Goal: Complete application form

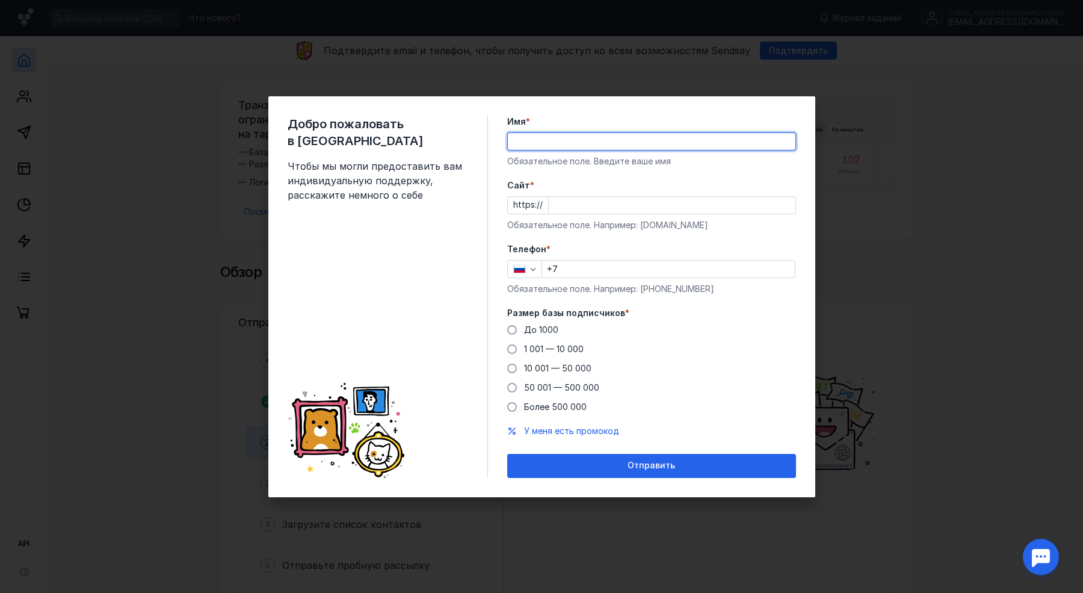
click at [560, 142] on input "Имя *" at bounding box center [652, 141] width 288 height 17
type input "CyberEd"
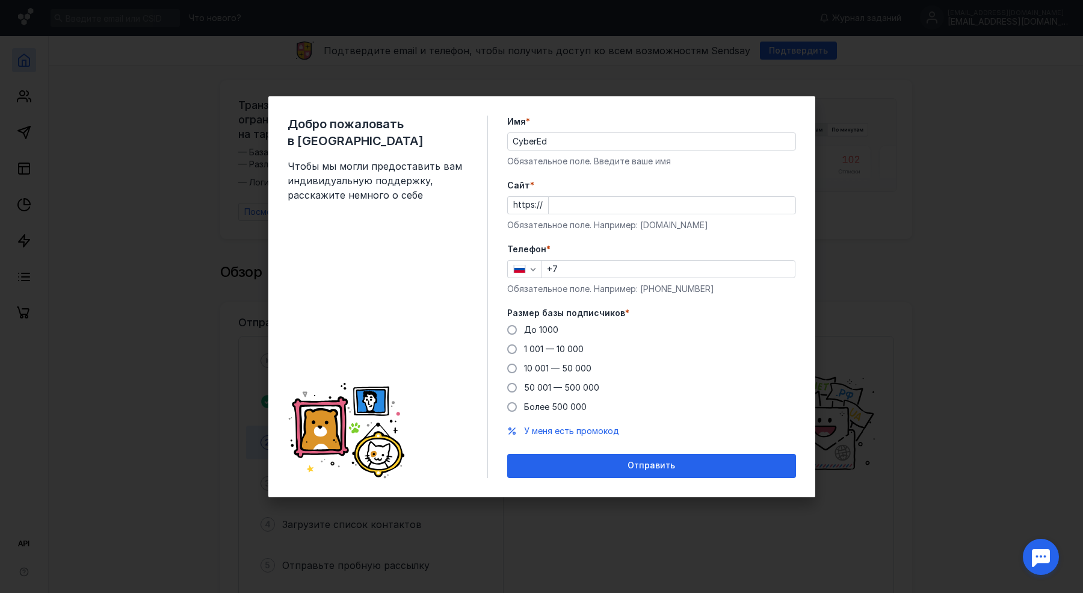
click at [601, 196] on div at bounding box center [672, 205] width 248 height 18
click at [590, 206] on input "Cайт *" at bounding box center [672, 205] width 247 height 17
type input "CyberEd"
click at [440, 232] on div "Добро пожаловать в Sendsay Чтобы мы могли предоставить вам индивидуальную подде…" at bounding box center [388, 297] width 200 height 362
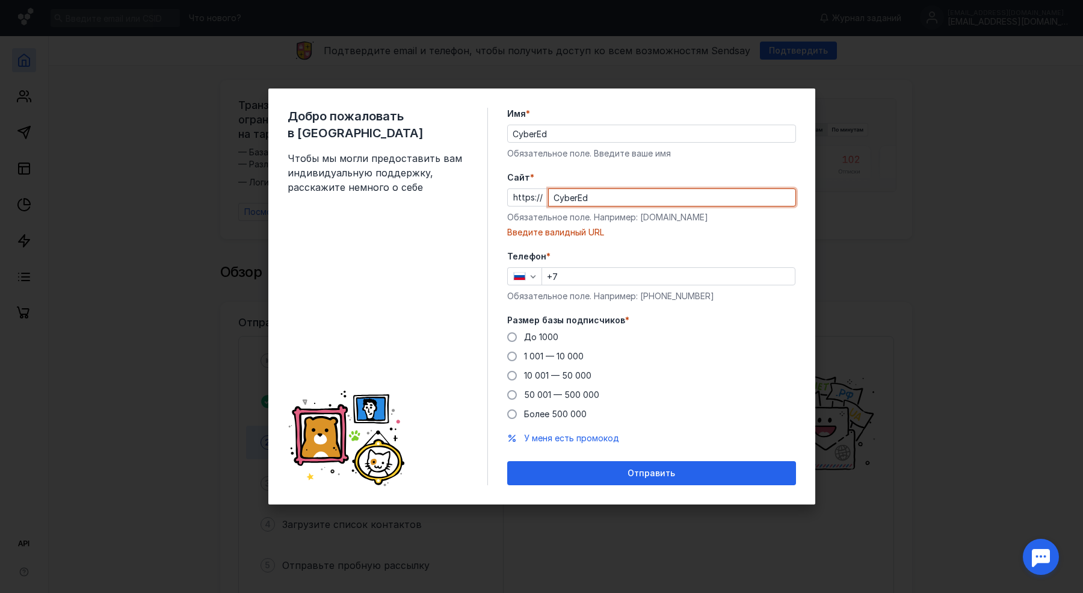
click at [623, 202] on input "CyberEd" at bounding box center [672, 197] width 247 height 17
paste input "[DOMAIN_NAME][URL]"
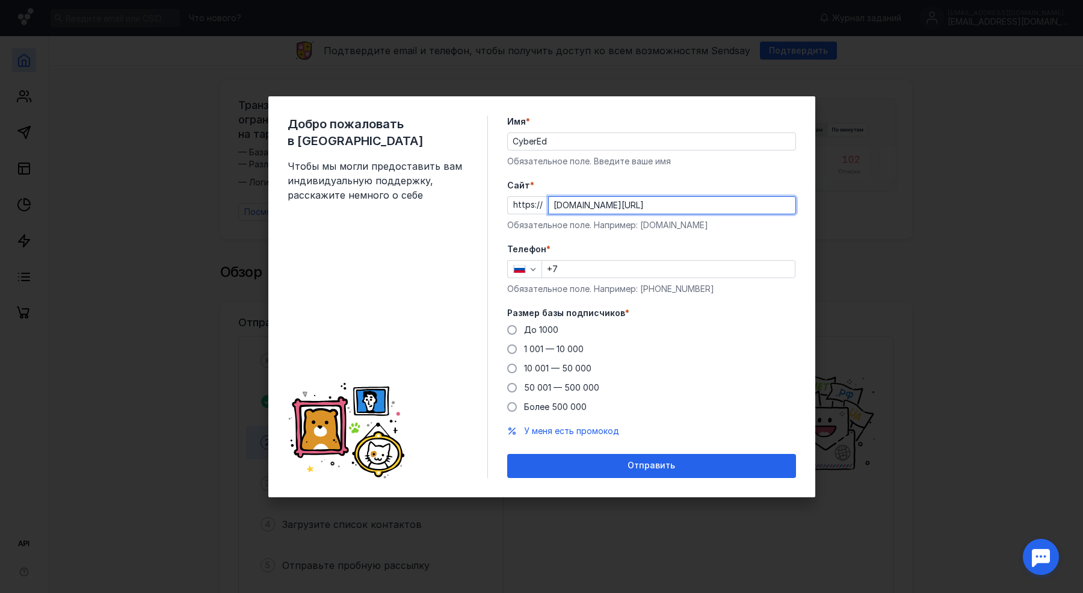
type input "[DOMAIN_NAME][URL]"
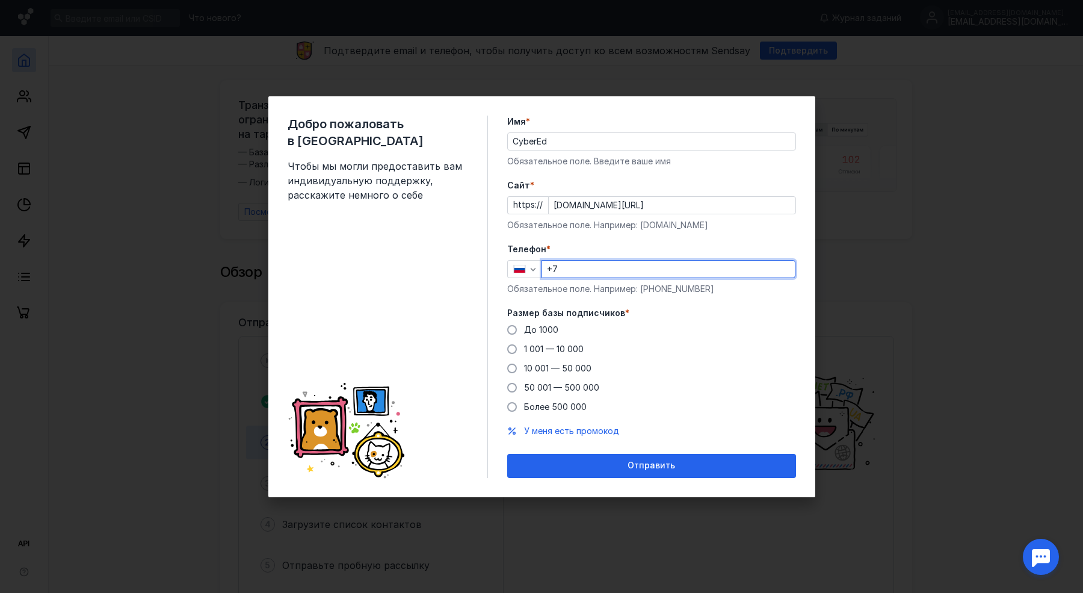
click at [602, 276] on input "+7" at bounding box center [668, 269] width 253 height 17
paste input "[PHONE_NUMBER]"
click at [549, 368] on span "10 001 — 50 000" at bounding box center [557, 368] width 67 height 10
click at [0, 0] on input "10 001 — 50 000" at bounding box center [0, 0] width 0 height 0
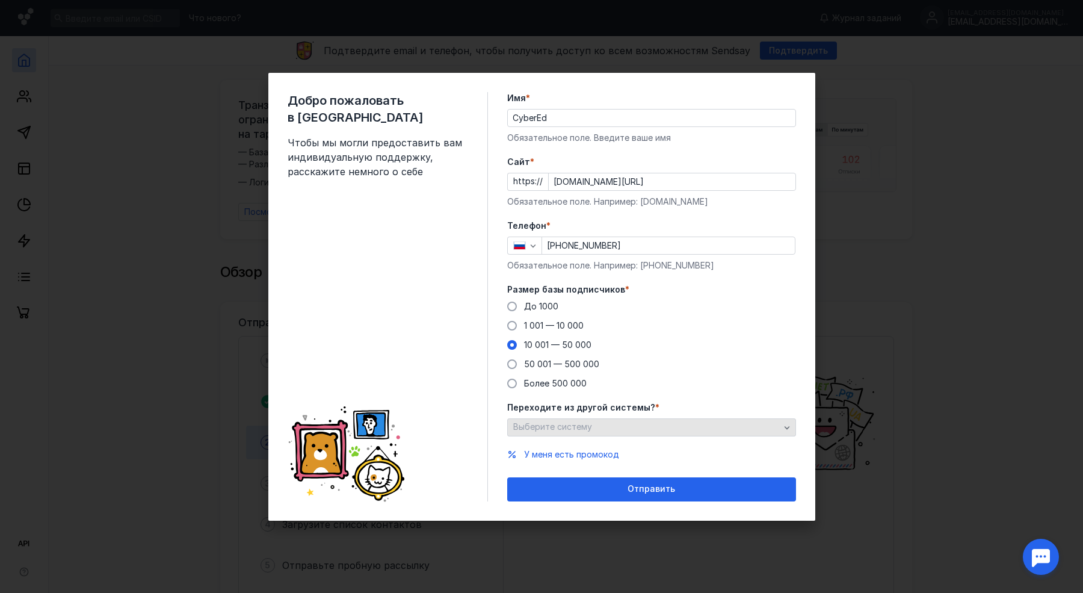
click at [625, 425] on div "Выберите систему" at bounding box center [646, 427] width 273 height 10
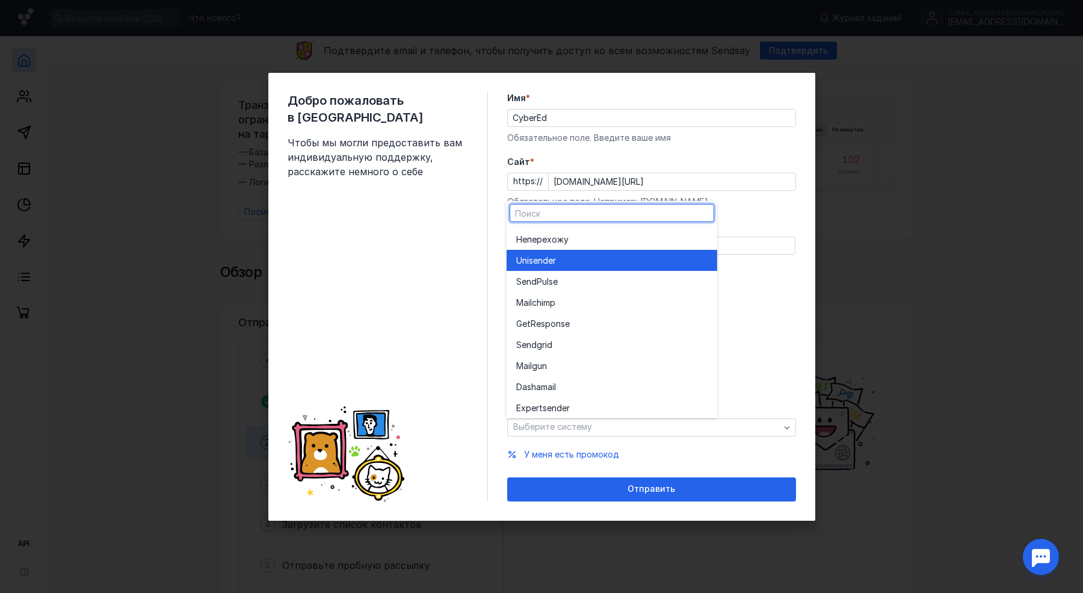
click at [541, 257] on span "Unisende" at bounding box center [534, 260] width 37 height 12
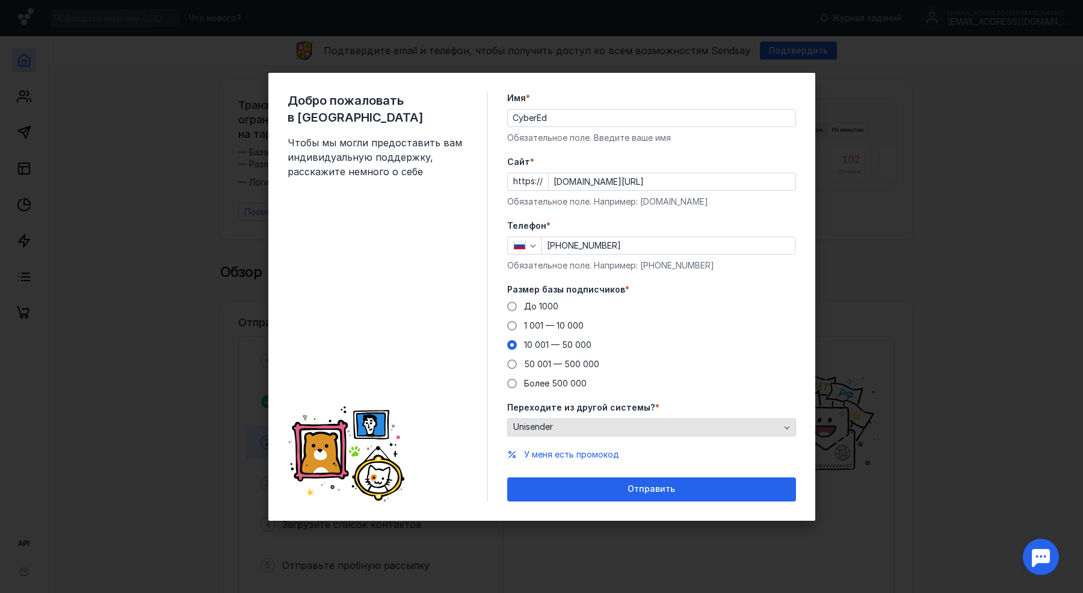
click at [604, 428] on div "Unisender" at bounding box center [646, 427] width 273 height 10
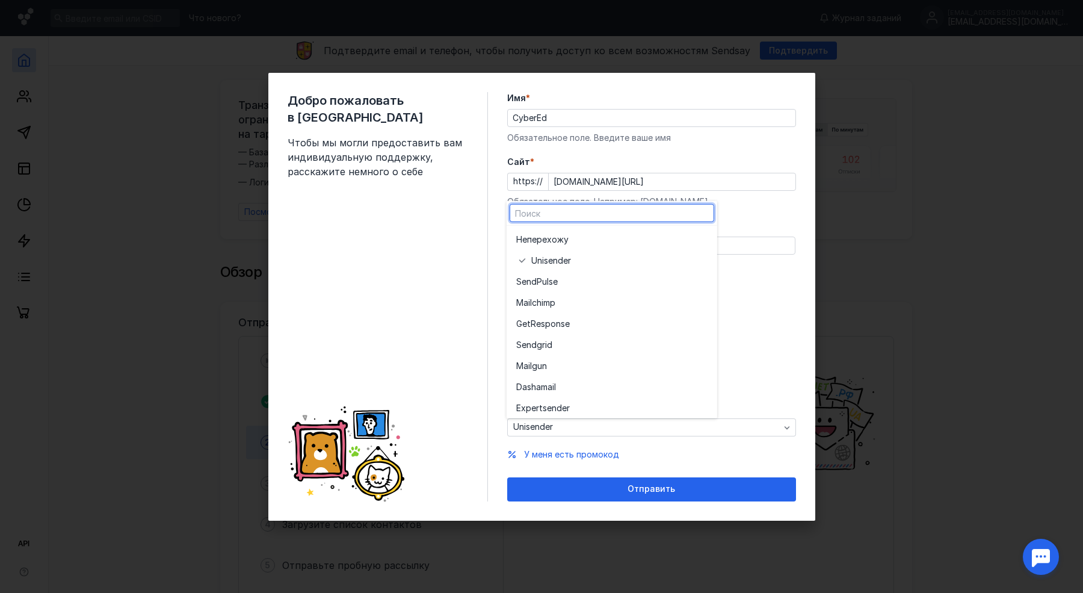
click at [410, 276] on div "Добро пожаловать в Sendsay Чтобы мы могли предоставить вам индивидуальную подде…" at bounding box center [388, 296] width 200 height 409
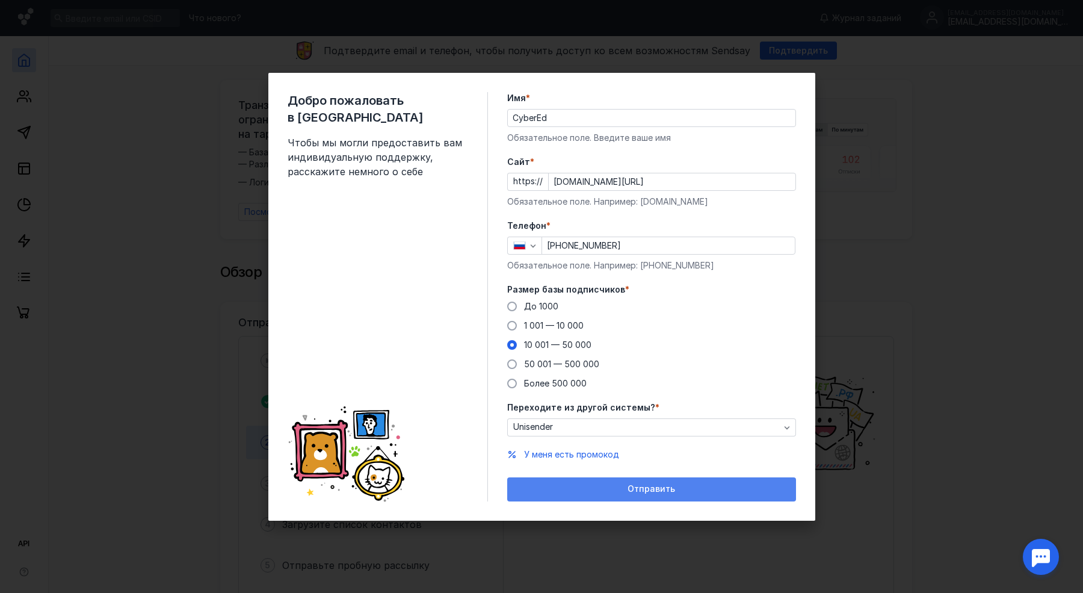
click at [621, 490] on div "Отправить" at bounding box center [651, 489] width 277 height 10
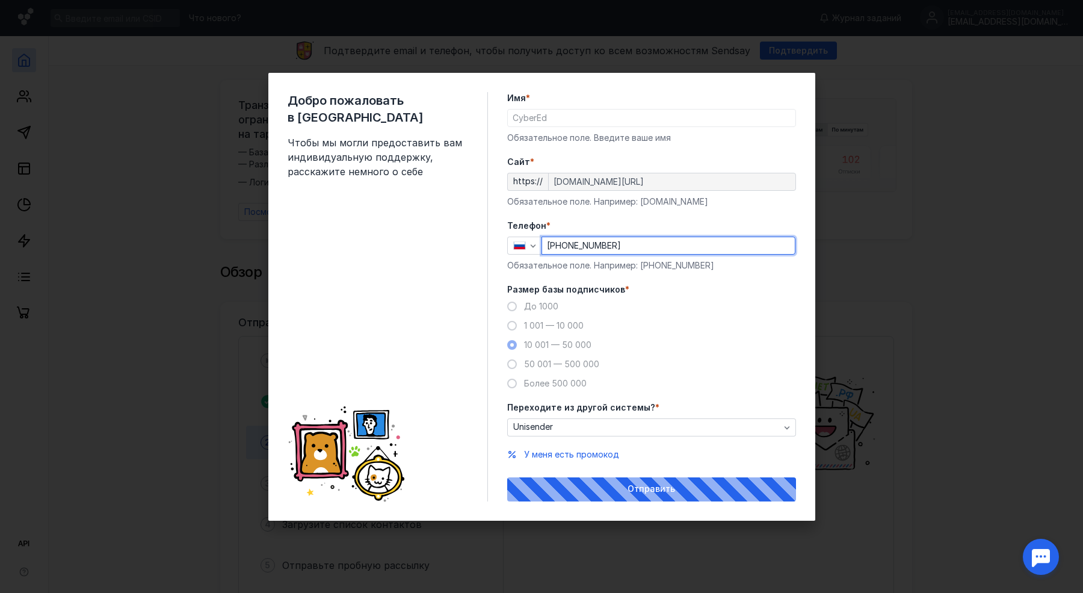
click at [565, 248] on input "[PHONE_NUMBER]" at bounding box center [668, 245] width 253 height 17
type input "[PHONE_NUMBER]"
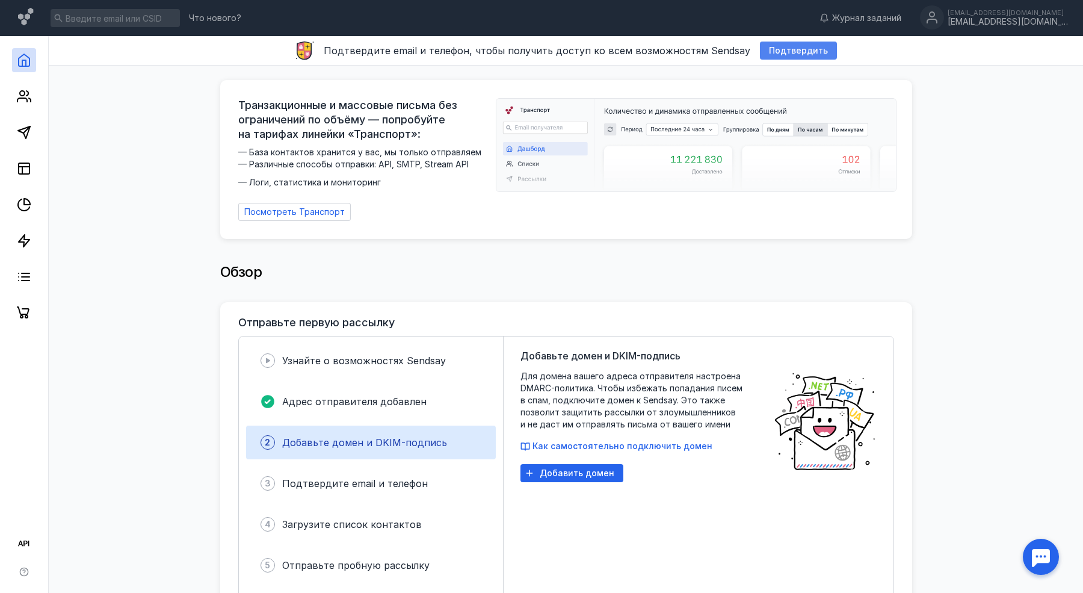
click at [787, 52] on span "Подтвердить" at bounding box center [798, 51] width 59 height 10
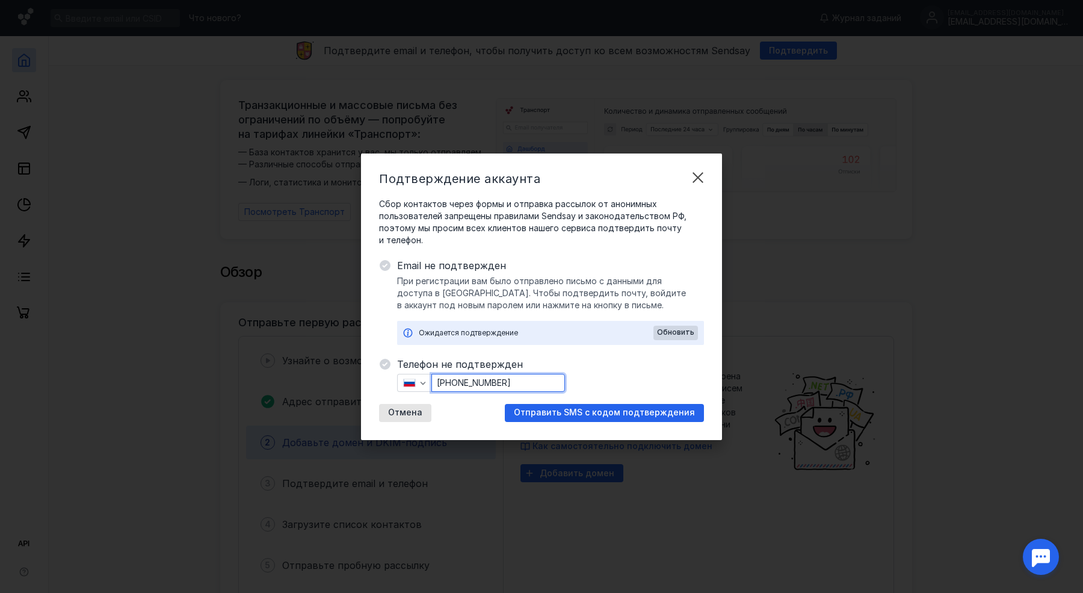
click at [451, 383] on input "[PHONE_NUMBER]" at bounding box center [498, 382] width 132 height 17
paste input "91 6641 215-8"
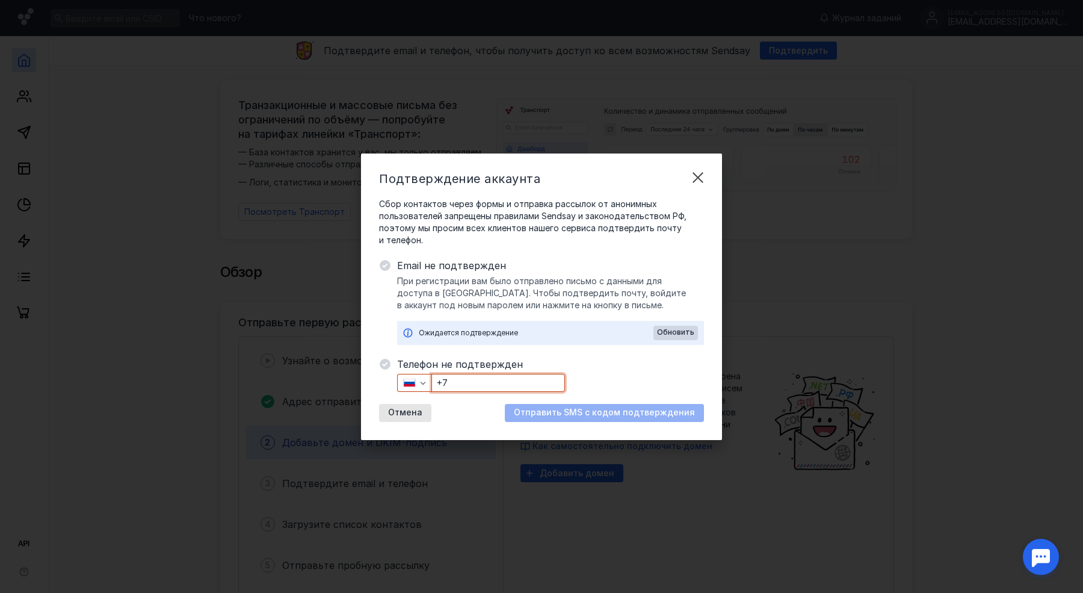
paste input "[PHONE_NUMBER]"
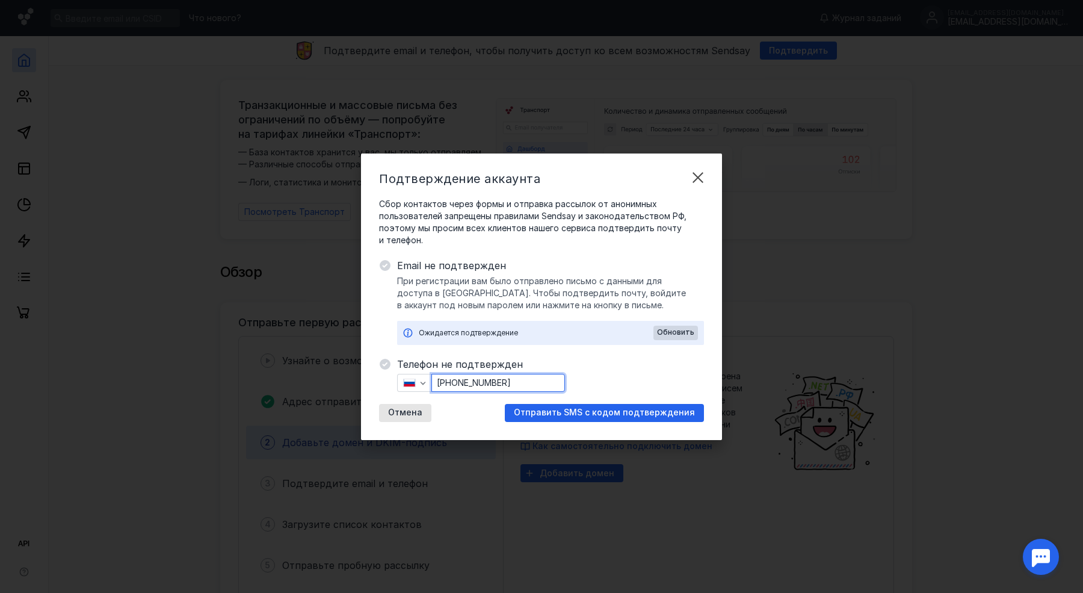
type input "[PHONE_NUMBER]"
click at [594, 364] on span "Телефон не подтвержден" at bounding box center [550, 364] width 307 height 14
click at [642, 414] on span "Отправить SMS с кодом подтверждения" at bounding box center [604, 412] width 181 height 10
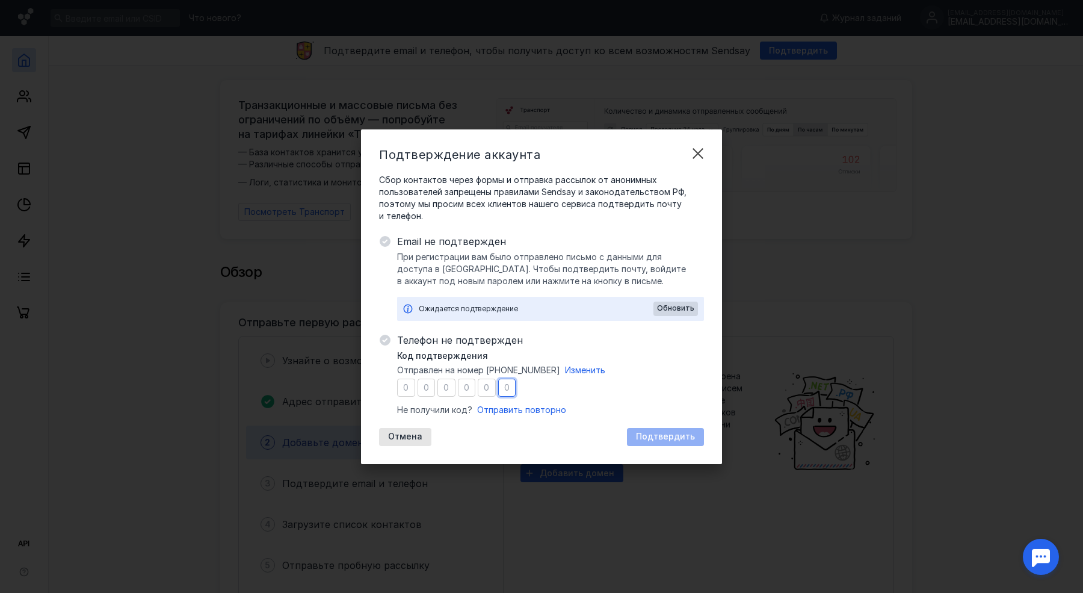
type input "7"
type input "1"
type input "2"
type input "5"
type input "1"
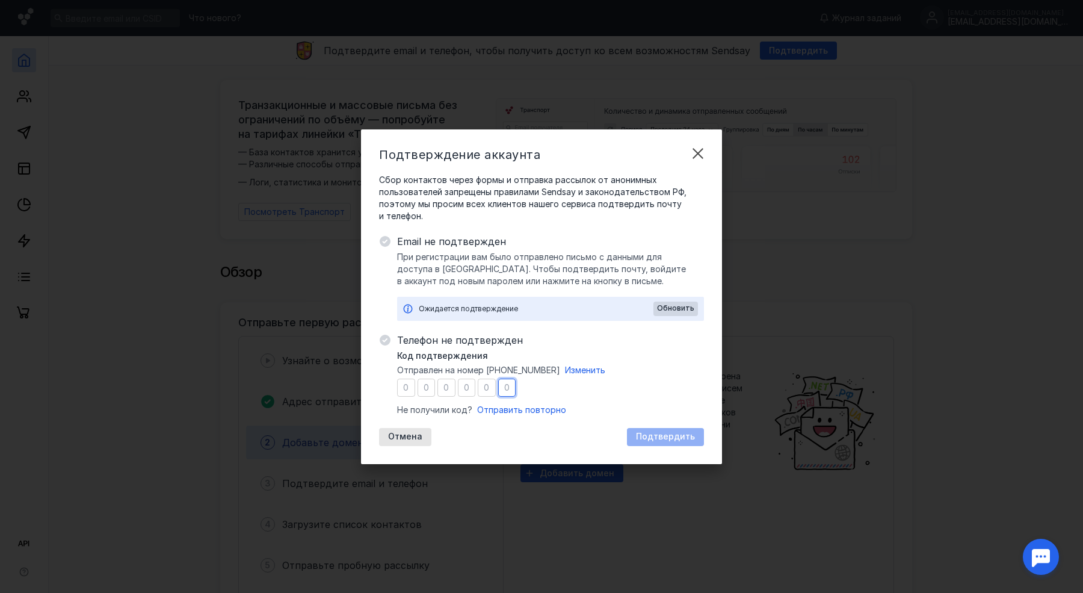
type input "8"
click at [665, 430] on div "Подтвердить" at bounding box center [665, 437] width 77 height 18
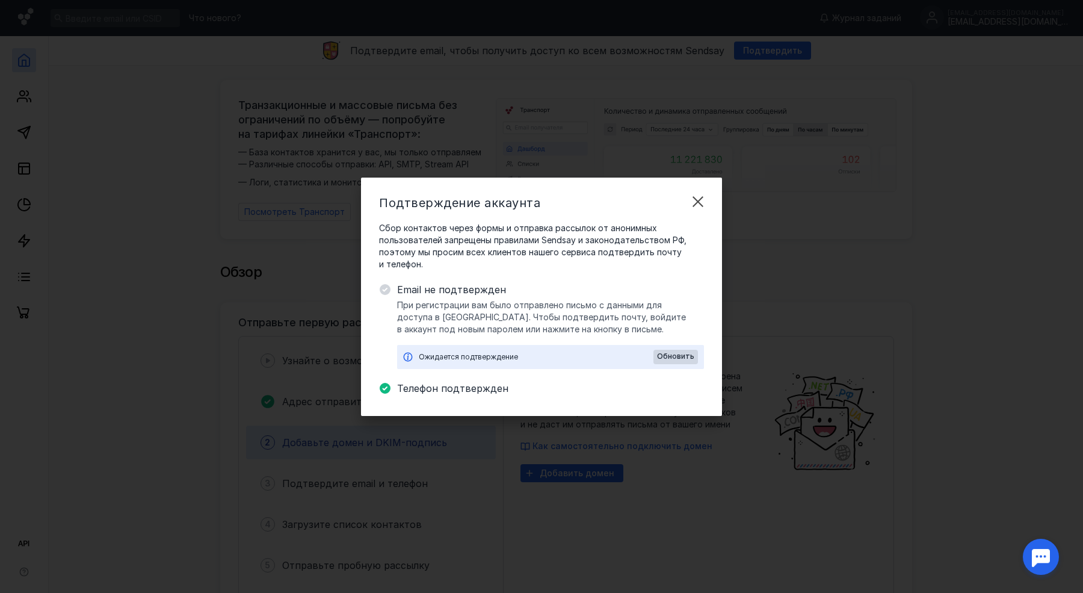
click at [465, 392] on span "Телефон подтвержден" at bounding box center [550, 388] width 307 height 14
copy span "Телефон подтвержден"
